Goal: Information Seeking & Learning: Understand process/instructions

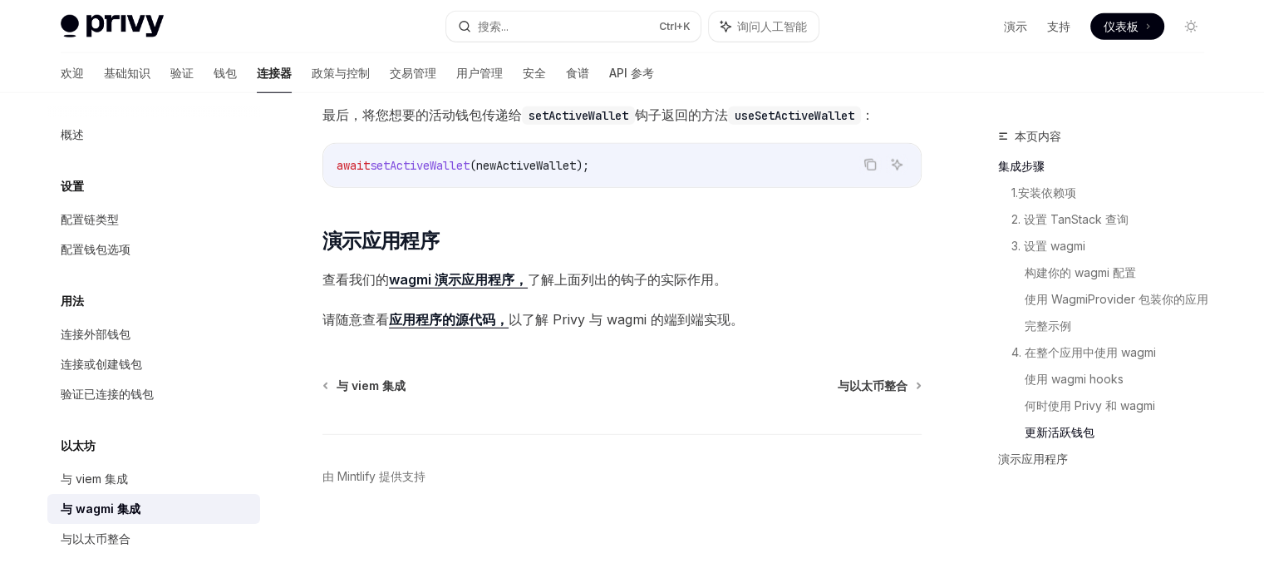
scroll to position [4583, 0]
click at [850, 386] on font "与以太币整合" at bounding box center [873, 385] width 70 height 14
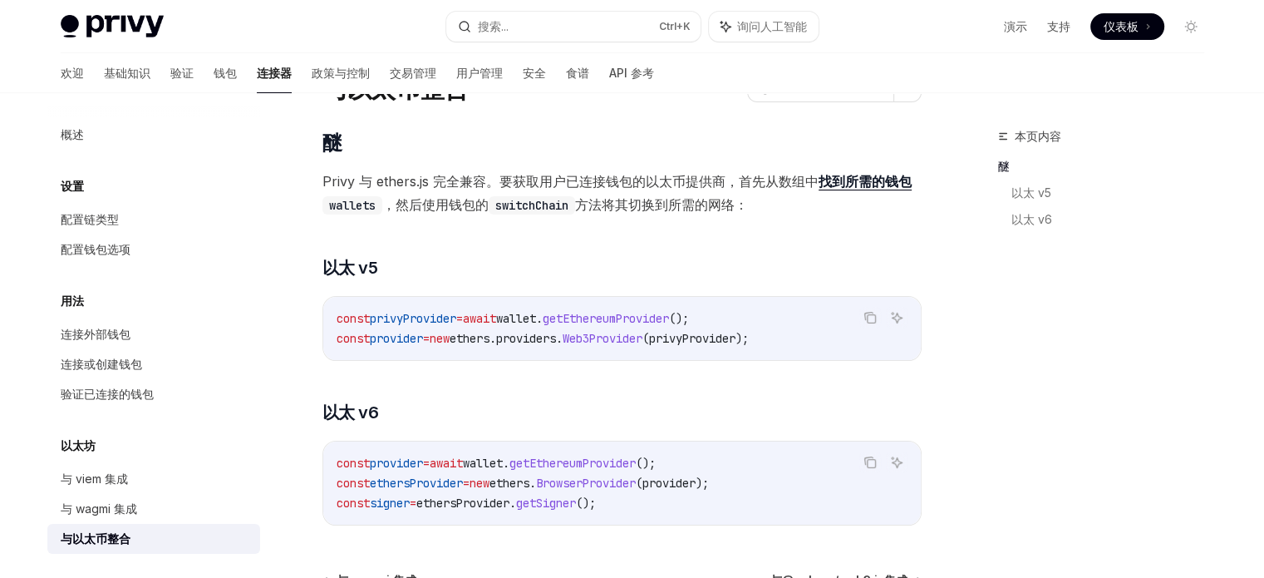
scroll to position [83, 0]
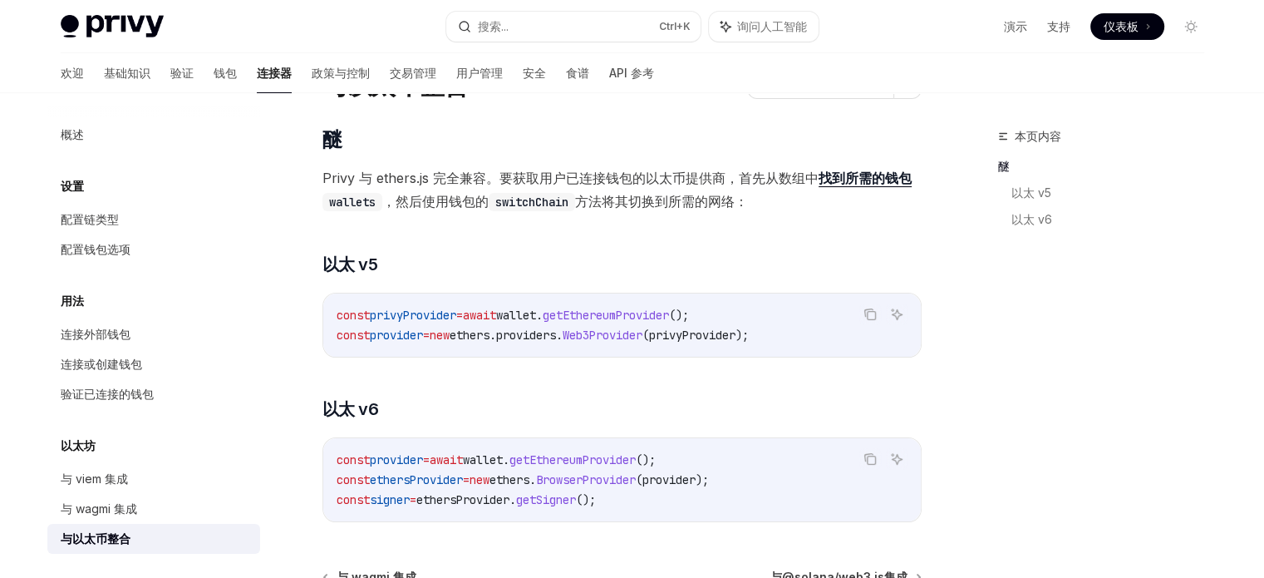
click at [536, 315] on span "wallet" at bounding box center [516, 315] width 40 height 15
click at [589, 357] on div "​ 醚 Privy 与 ethers.js 完全兼容。要获取用户已连接钱包的以太币提供商，首先从数组 中 找到所需的钱包 wallets ，然后使用钱包的 s…" at bounding box center [622, 324] width 599 height 396
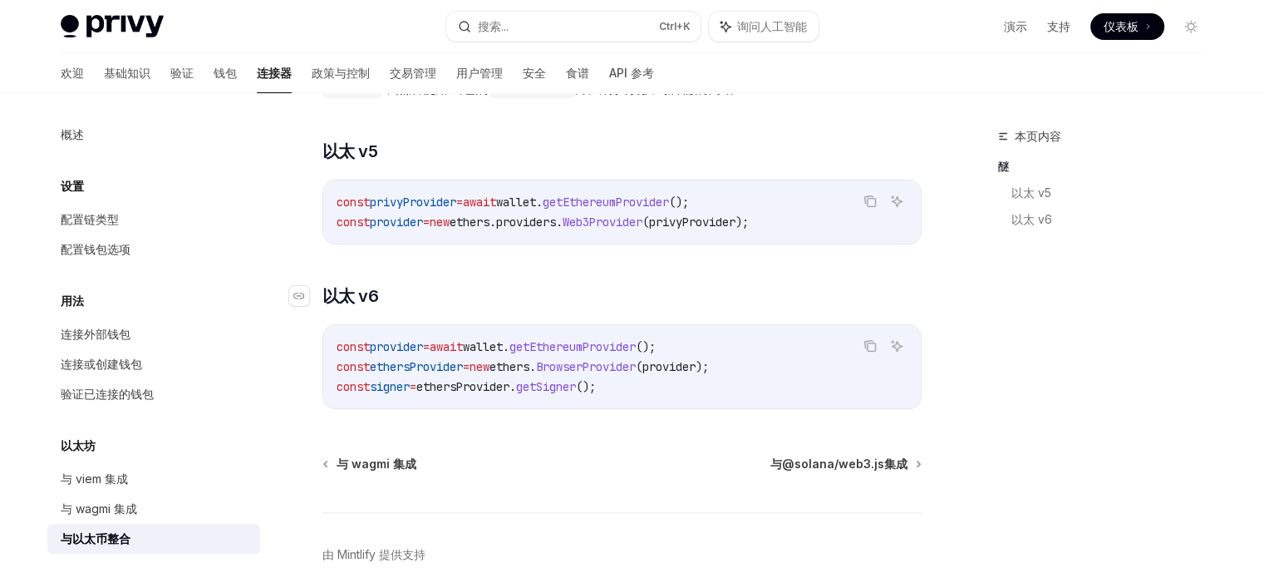
scroll to position [198, 0]
click at [717, 284] on h3 "​ 以太 v6" at bounding box center [622, 294] width 599 height 23
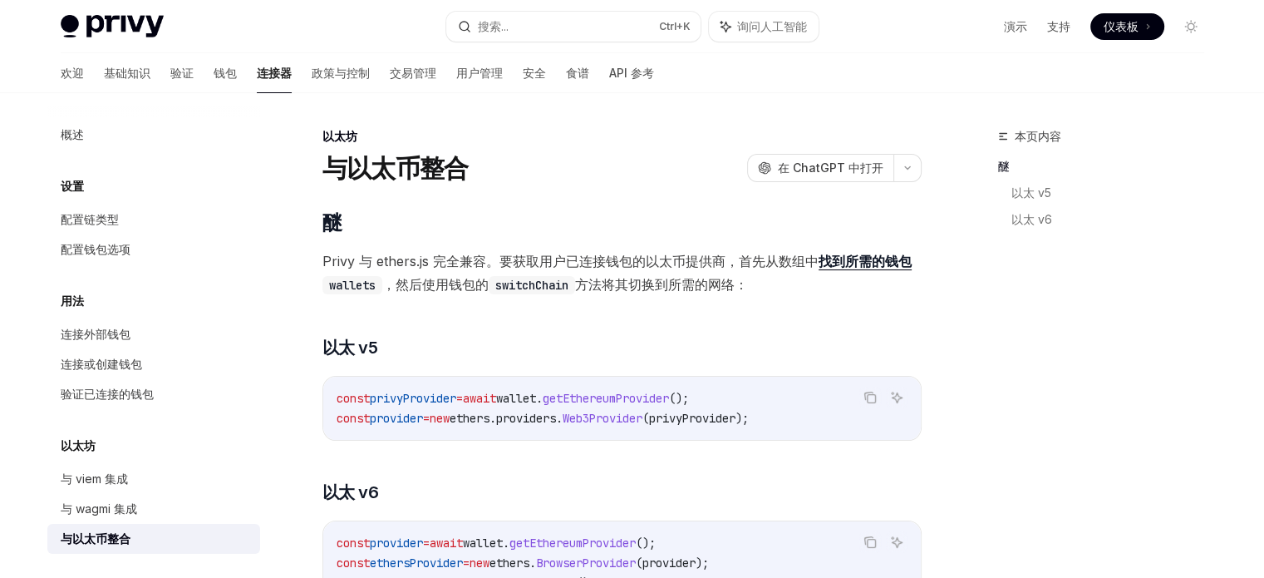
scroll to position [93, 0]
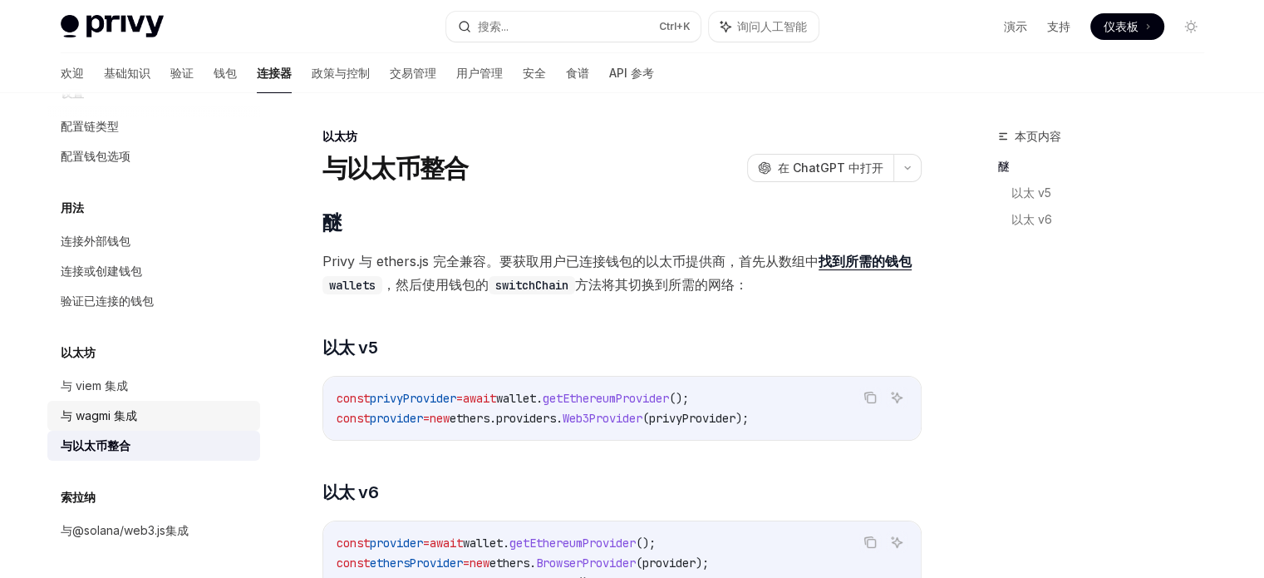
click at [96, 413] on font "与 wagmi 集成" at bounding box center [99, 415] width 76 height 14
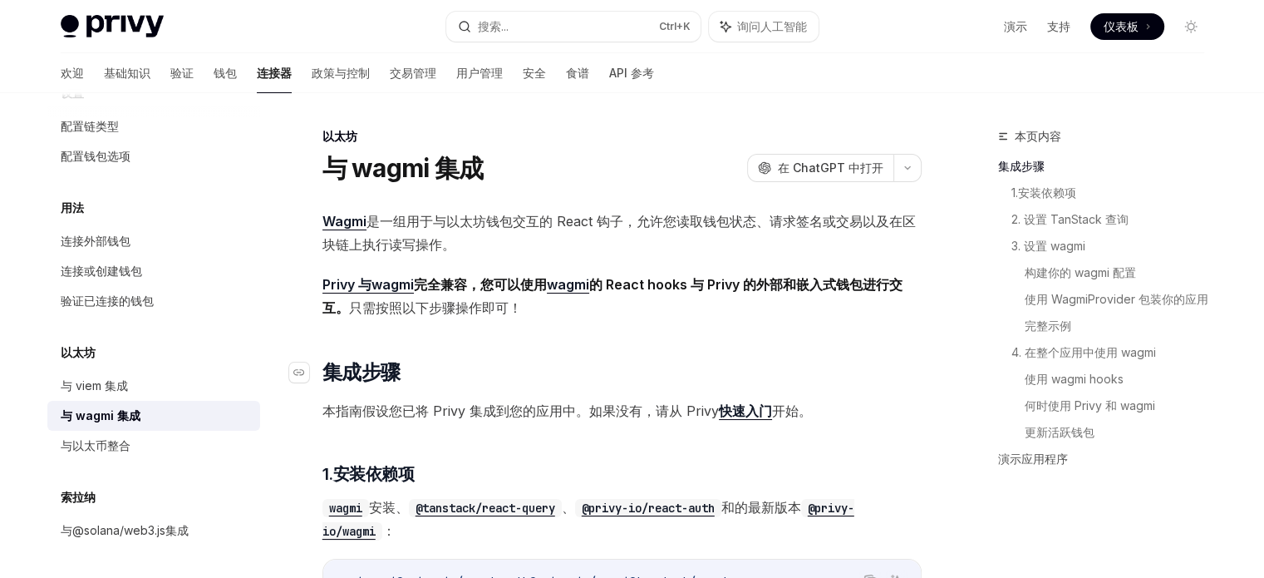
scroll to position [53, 0]
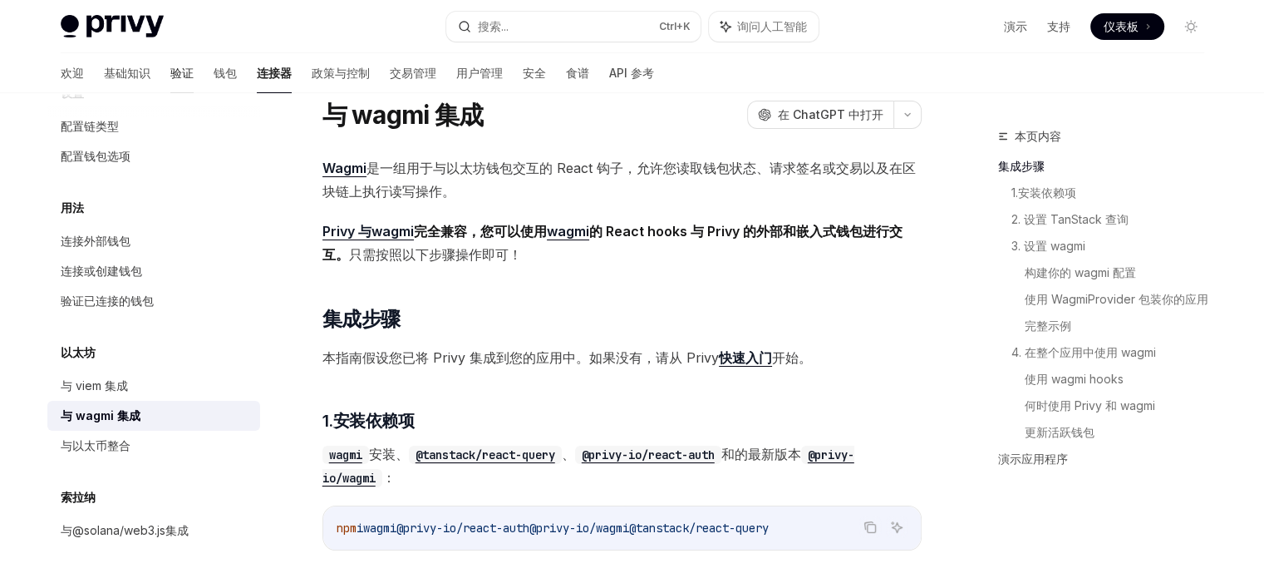
click at [170, 71] on font "验证" at bounding box center [181, 73] width 23 height 14
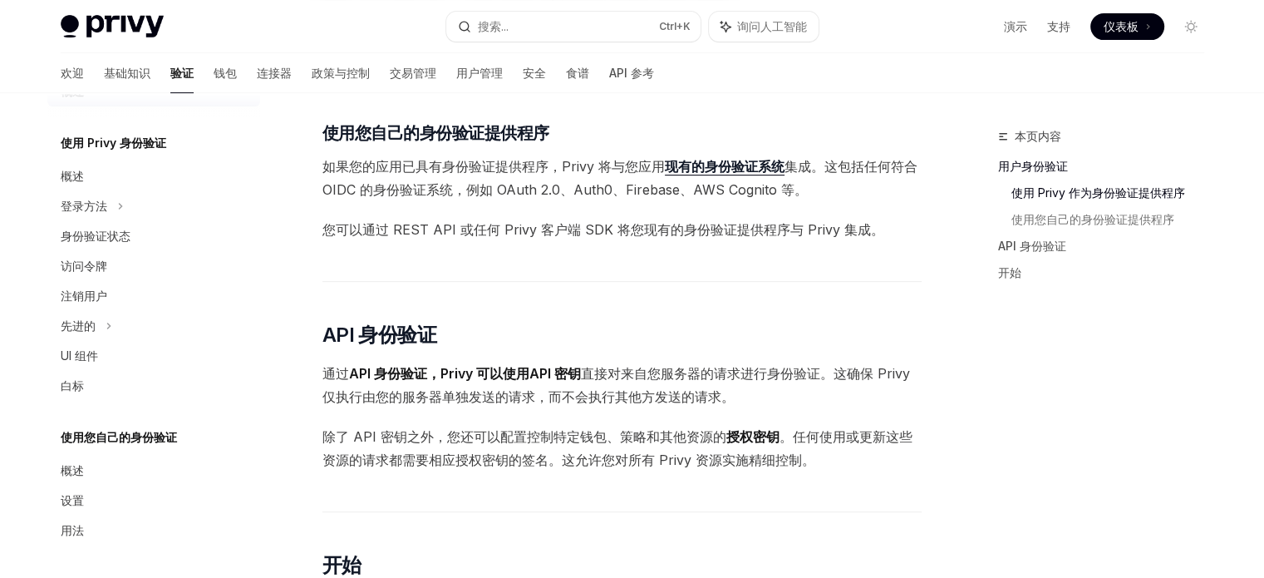
scroll to position [798, 0]
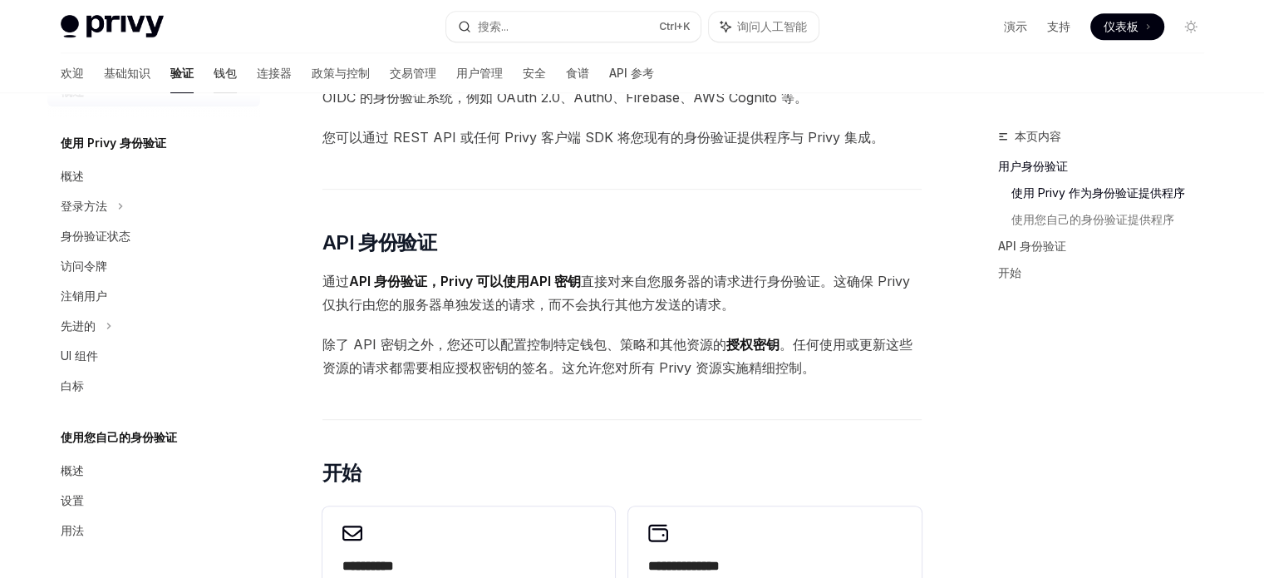
click at [214, 71] on font "钱包" at bounding box center [225, 73] width 23 height 14
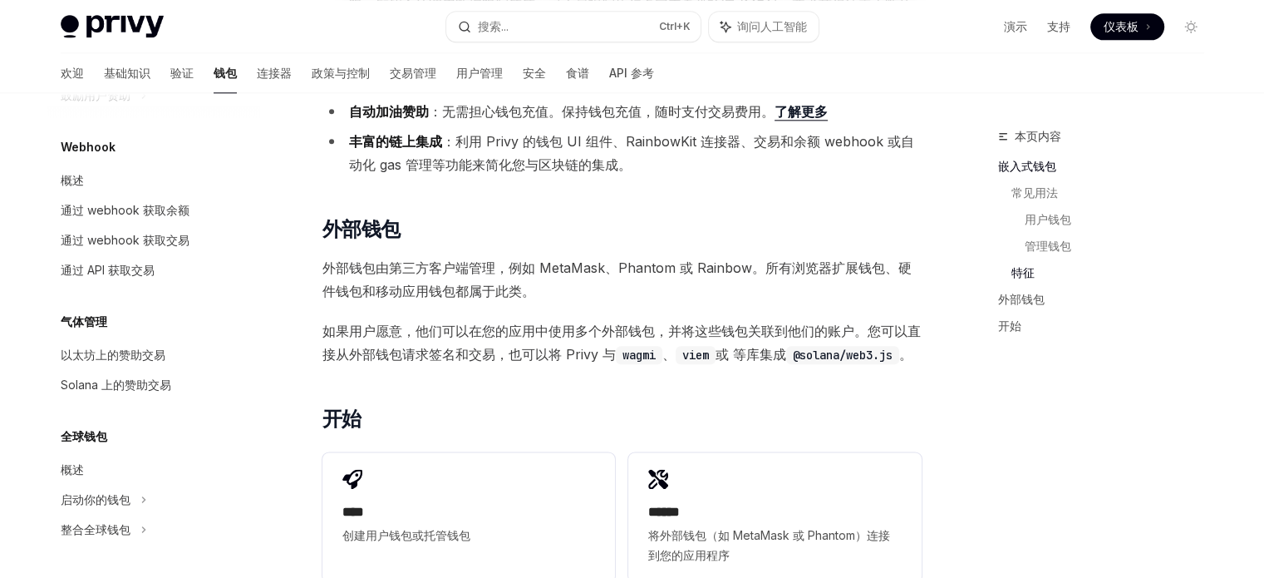
scroll to position [2315, 0]
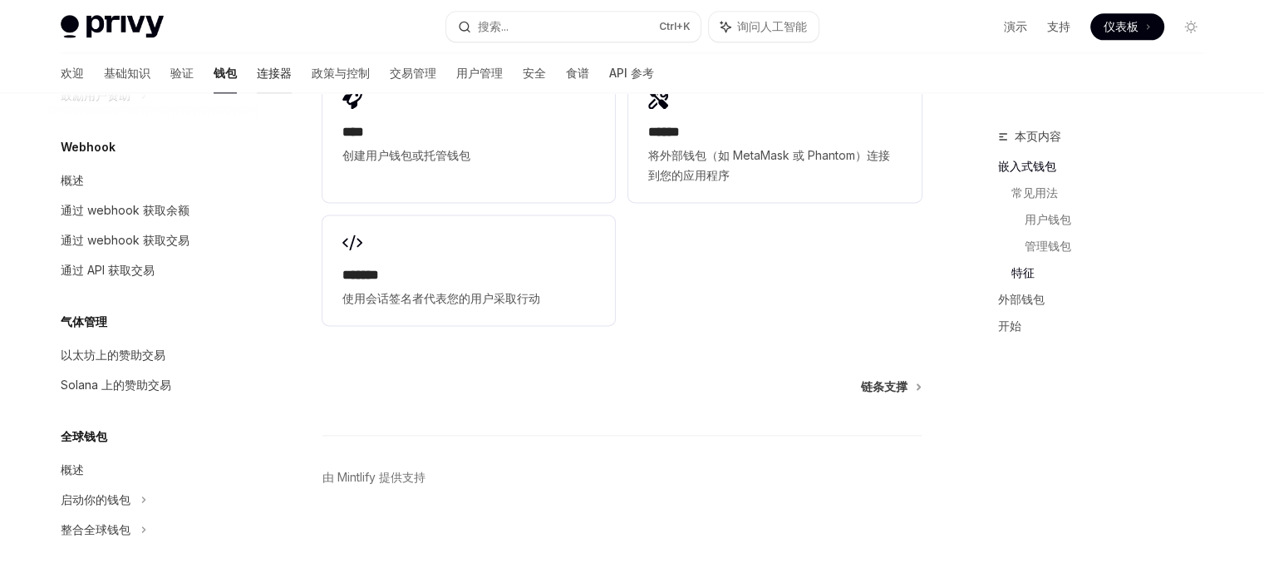
click at [257, 67] on font "连接器" at bounding box center [274, 73] width 35 height 14
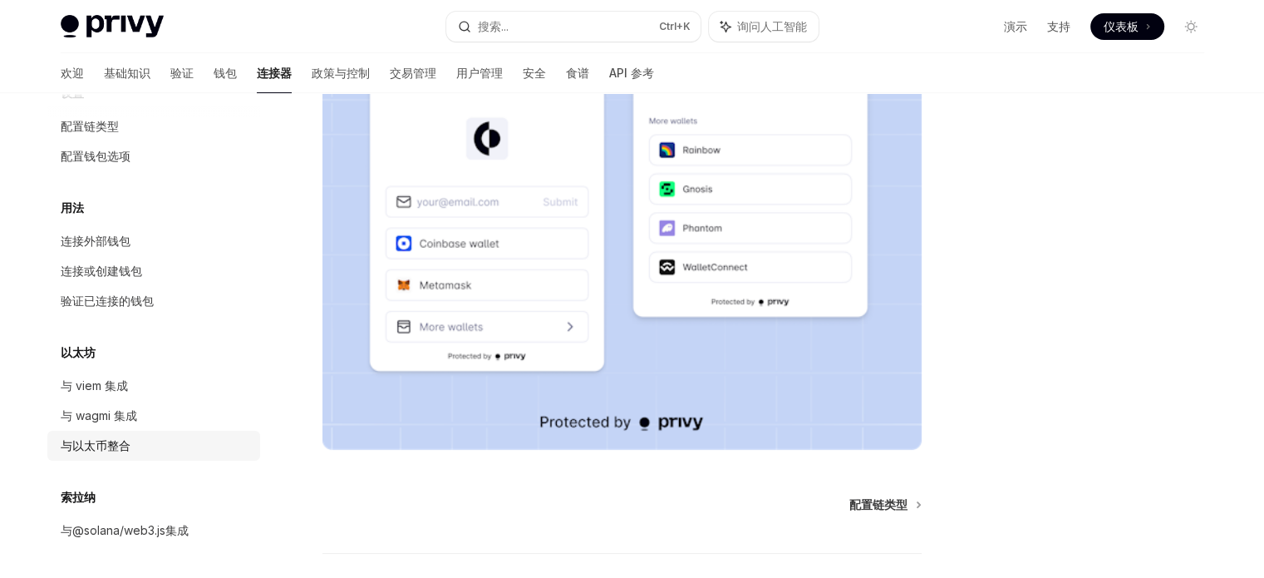
scroll to position [301, 0]
click at [169, 421] on div "与 wagmi 集成" at bounding box center [156, 416] width 190 height 20
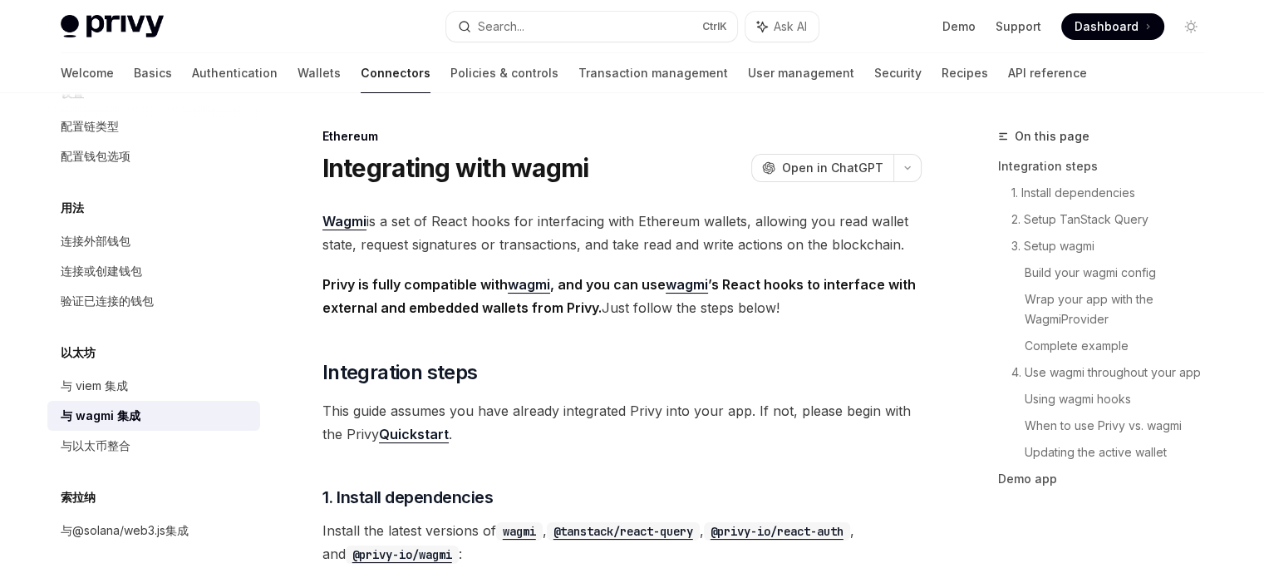
type textarea "*"
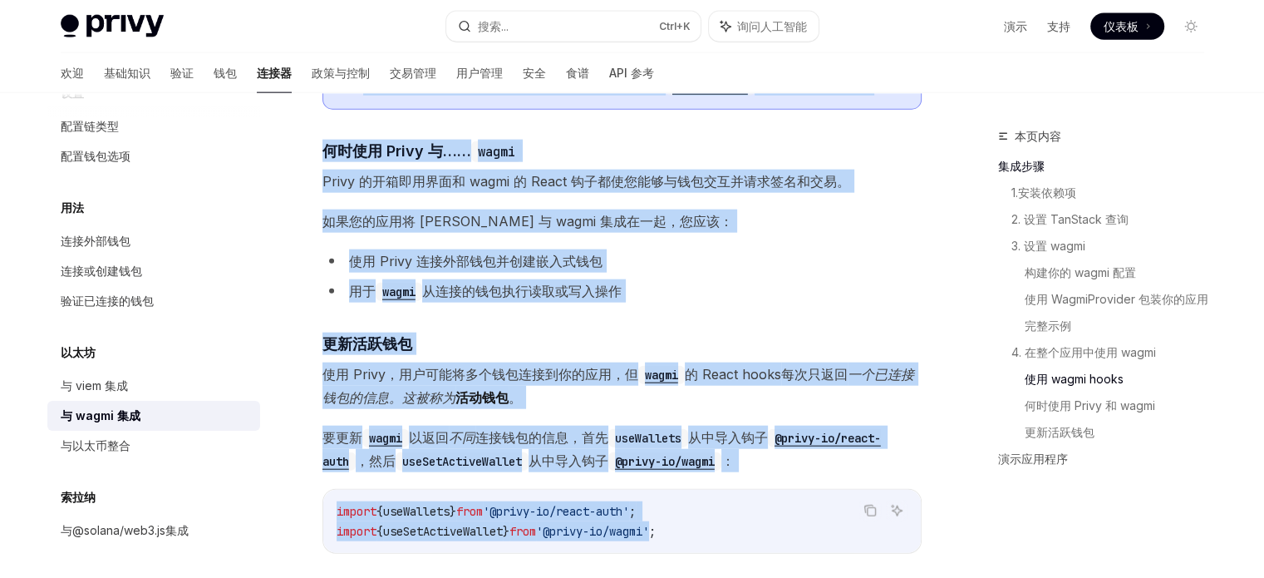
scroll to position [4584, 0]
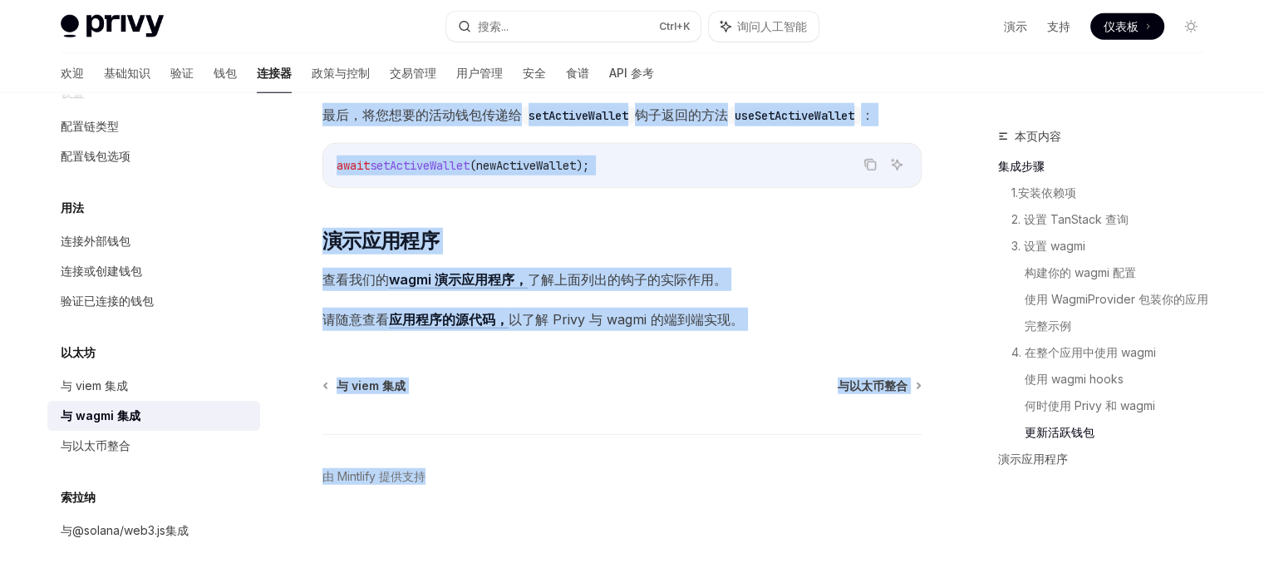
drag, startPoint x: 316, startPoint y: 131, endPoint x: 678, endPoint y: 611, distance: 601.9
copy div "lor i dolor si AmetCO a ElitSED doe TempOR i UtlaBOR etd Magna aliquaenimadmi V…"
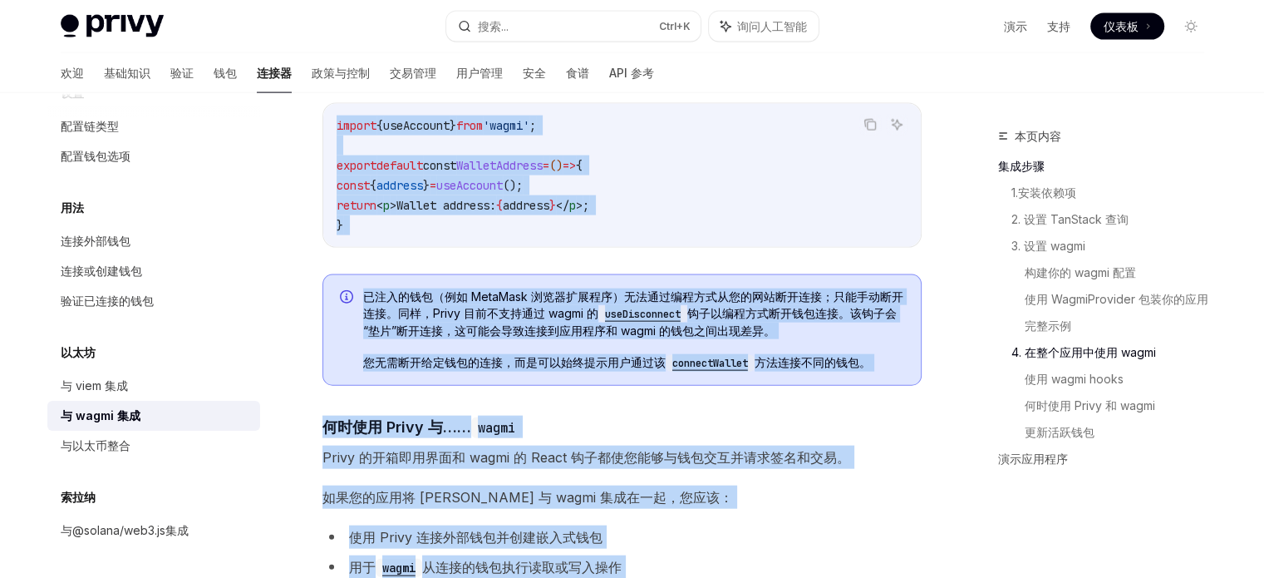
click at [662, 235] on code "import { useAccount } from 'wagmi' ; export default const WalletAddress = () =>…" at bounding box center [622, 176] width 571 height 120
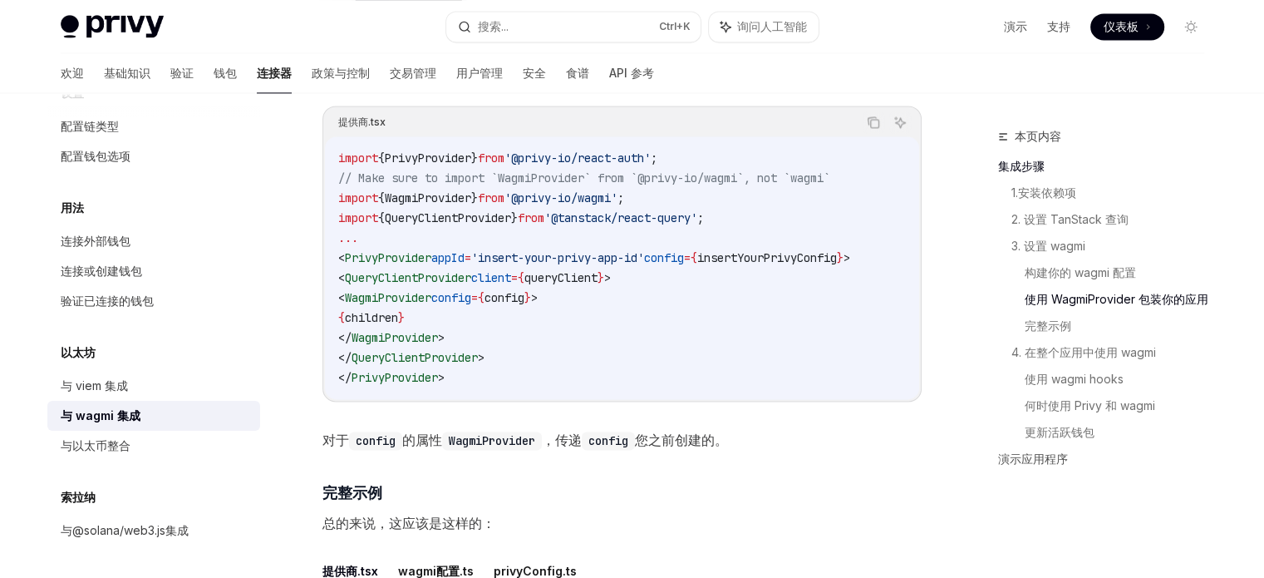
scroll to position [2426, 0]
click at [729, 278] on code "import { PrivyProvider } from '@privy-io/react-auth' ; // Make sure to import `…" at bounding box center [622, 268] width 568 height 239
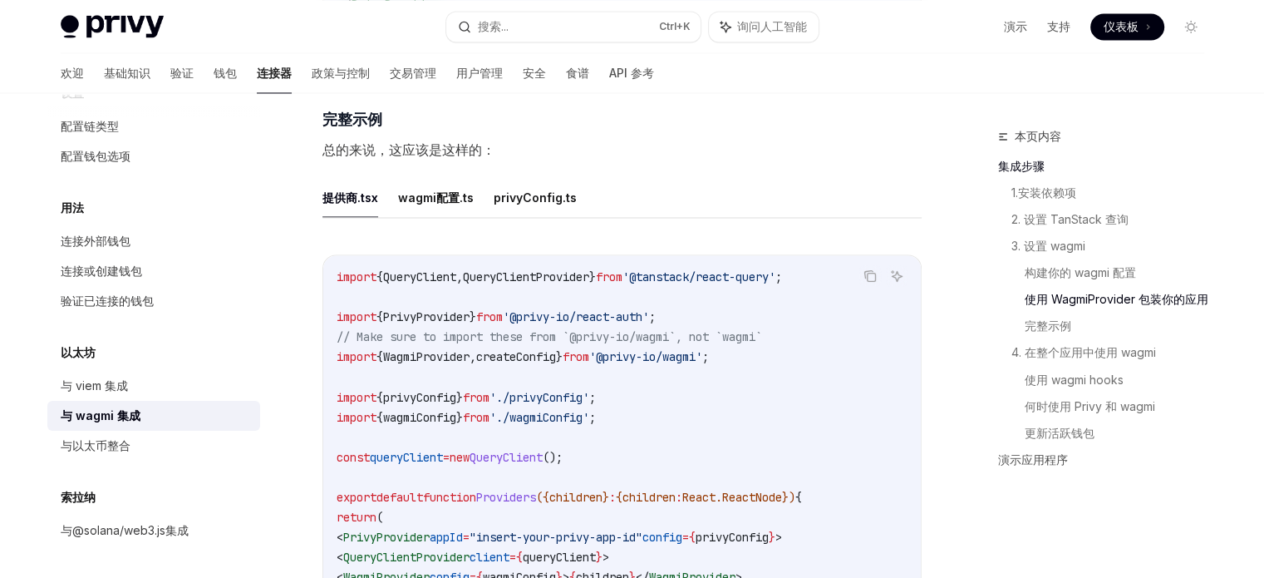
scroll to position [2803, 0]
